Goal: Find specific page/section: Find specific page/section

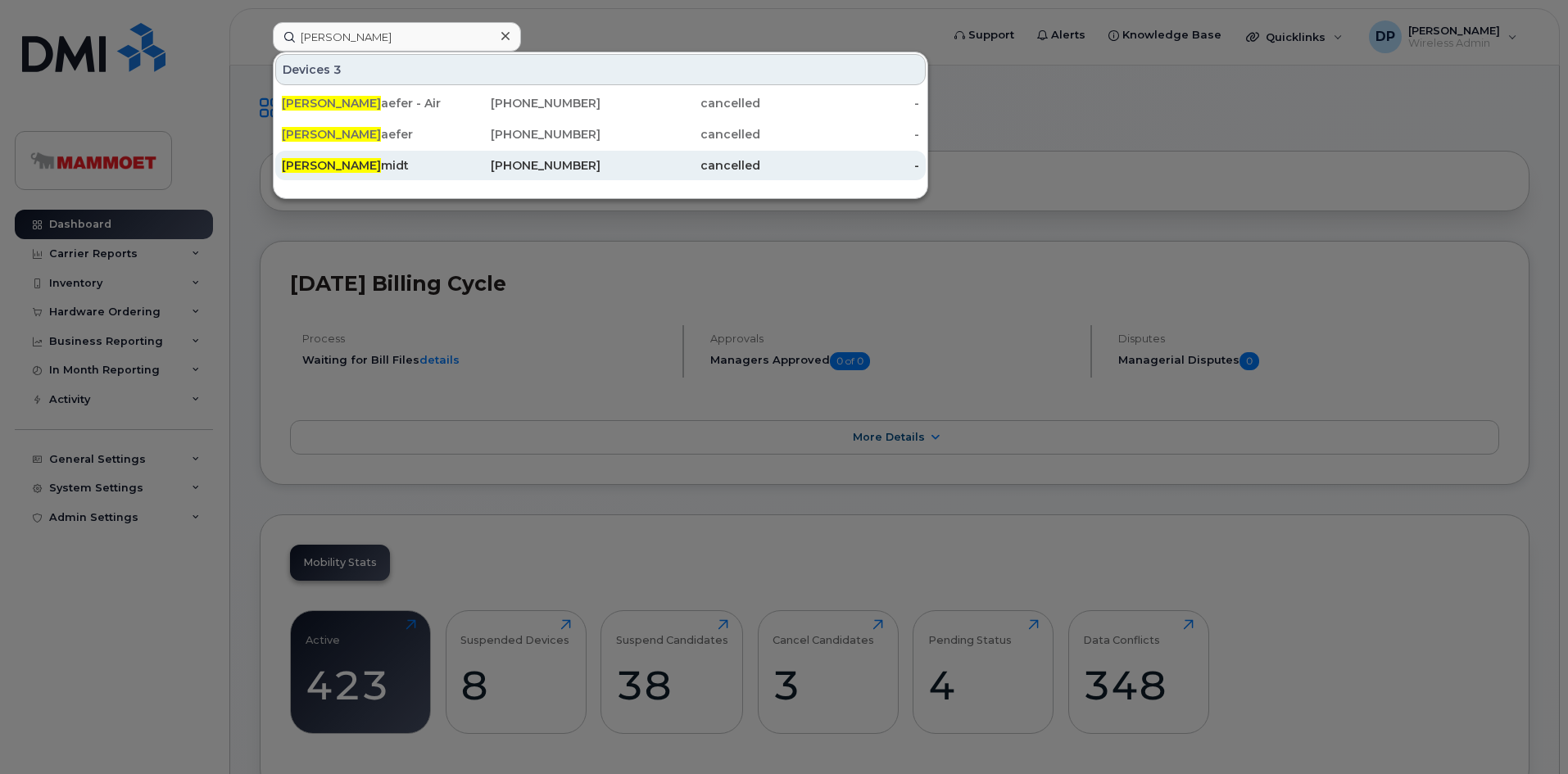
type input "steve sch"
click at [434, 163] on div "Steve Sch midt" at bounding box center [361, 165] width 160 height 17
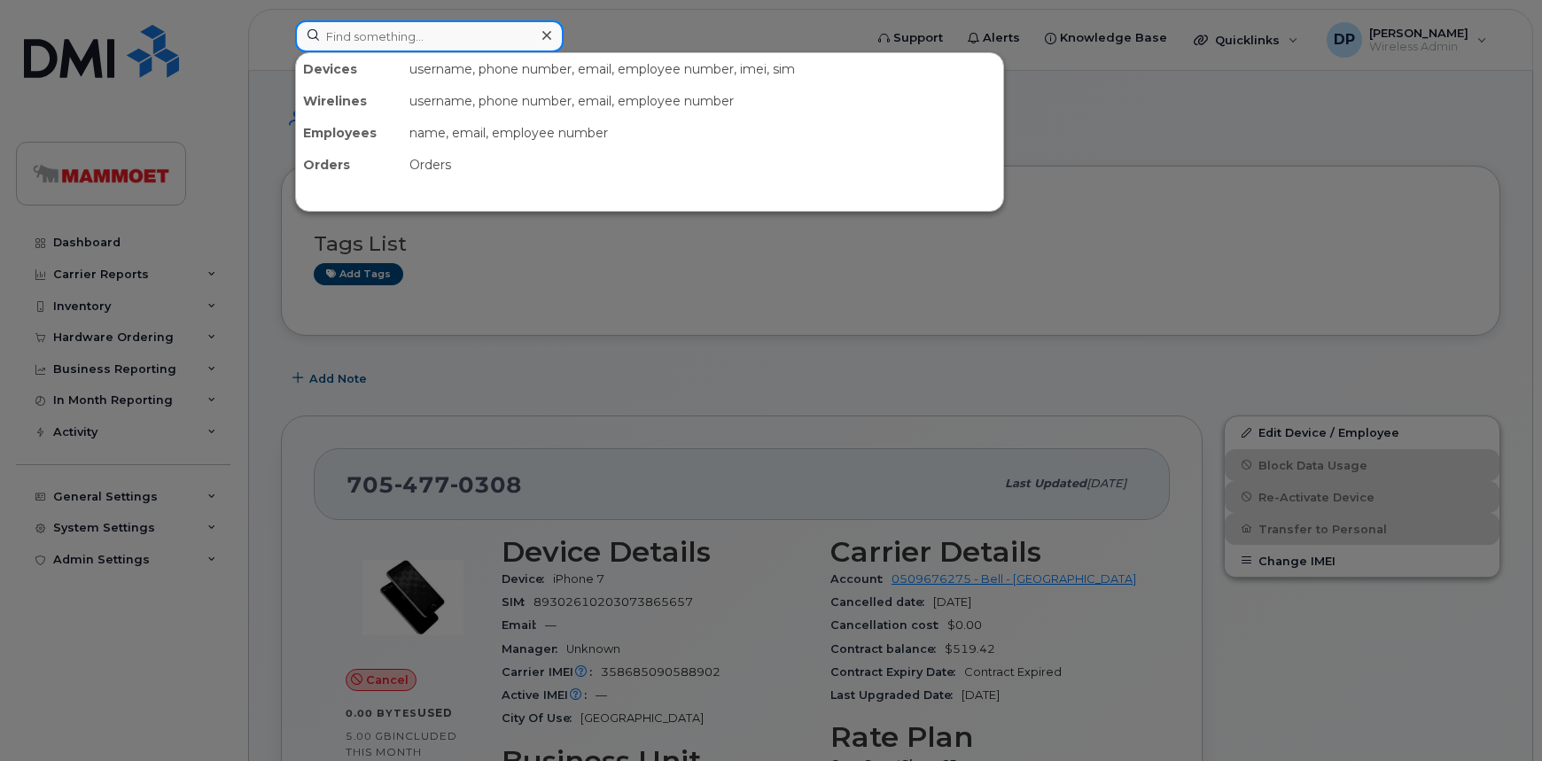
click at [435, 34] on input at bounding box center [429, 36] width 269 height 32
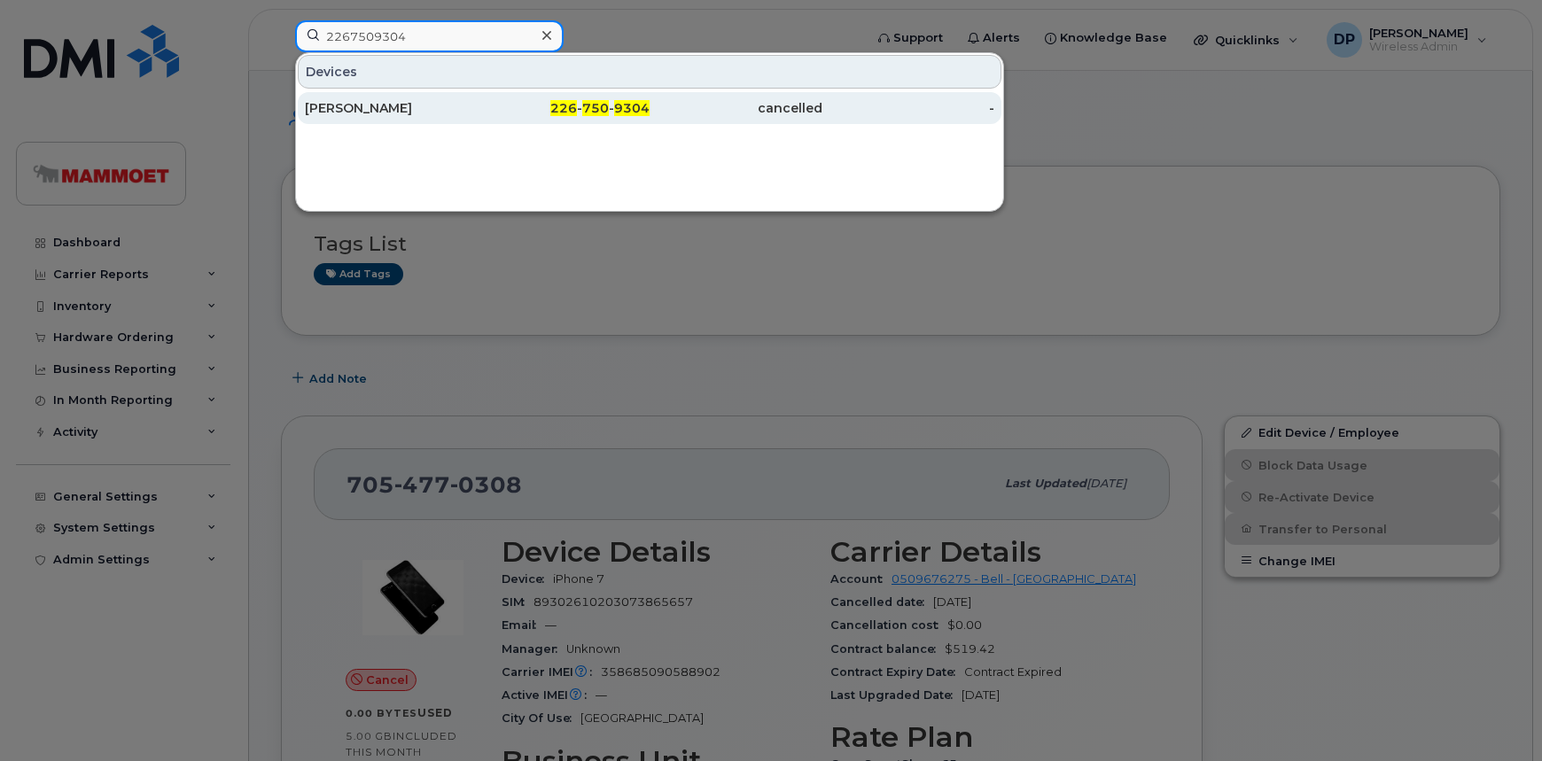
type input "2267509304"
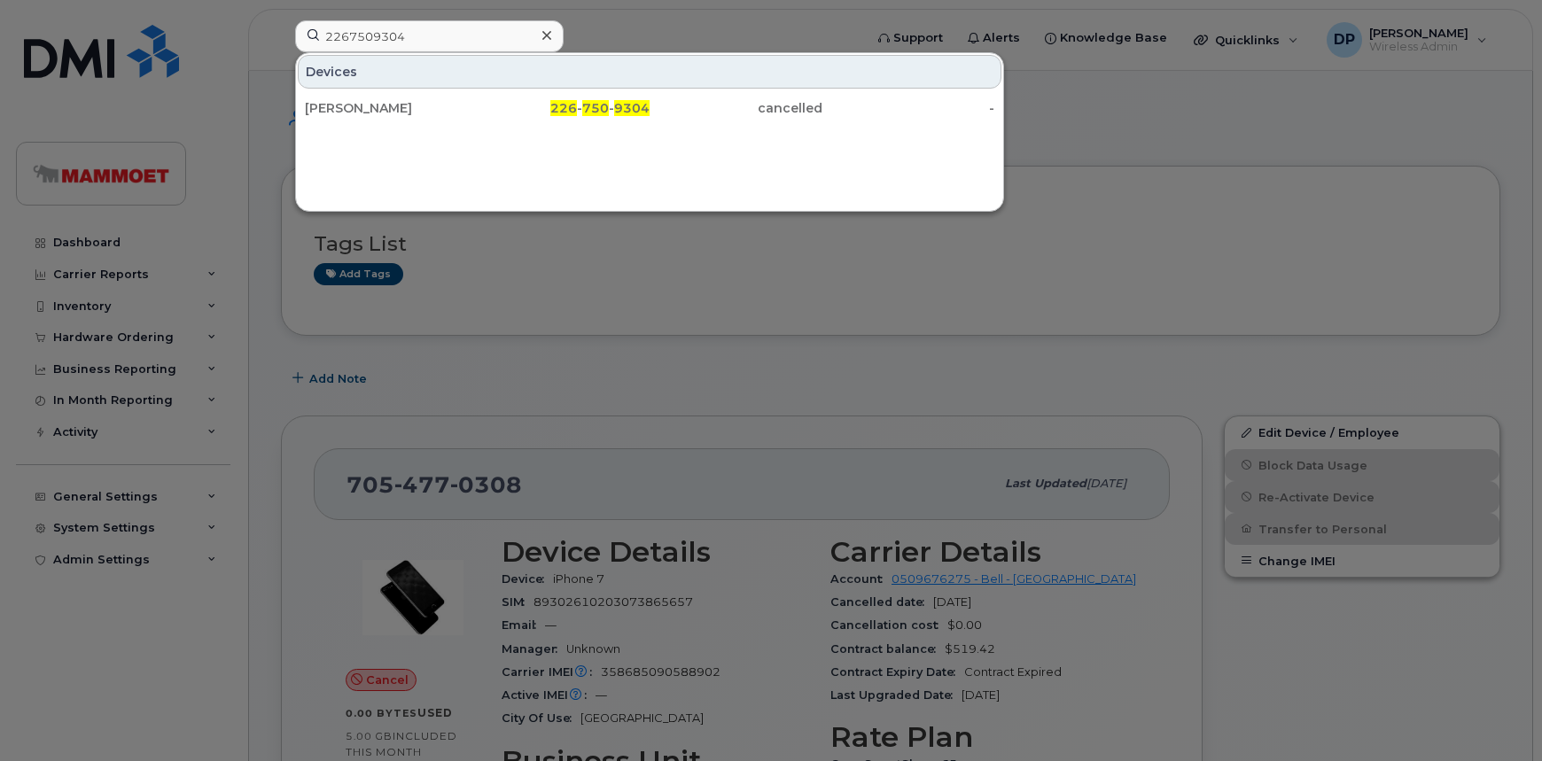
drag, startPoint x: 455, startPoint y: 107, endPoint x: 57, endPoint y: 137, distance: 399.1
click at [455, 107] on div "[PERSON_NAME]" at bounding box center [391, 108] width 173 height 18
